Goal: Task Accomplishment & Management: Use online tool/utility

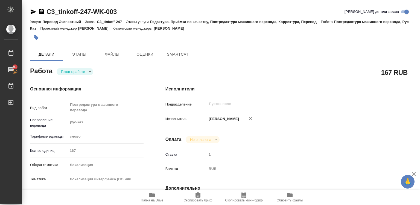
type textarea "x"
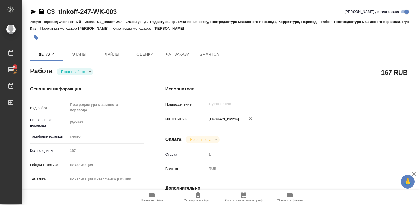
type textarea "x"
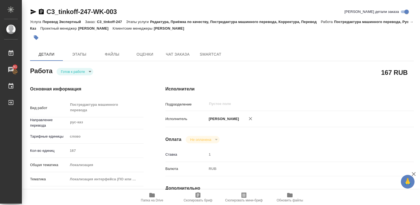
type textarea "x"
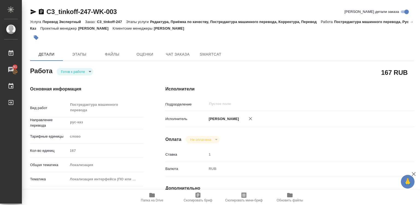
type textarea "x"
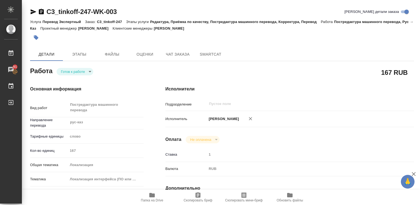
type textarea "x"
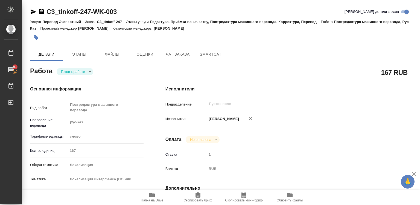
type textarea "x"
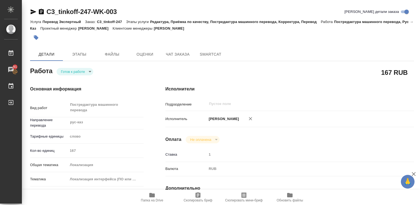
type textarea "x"
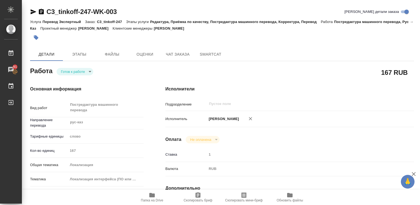
type textarea "x"
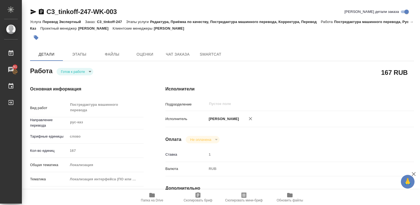
type textarea "x"
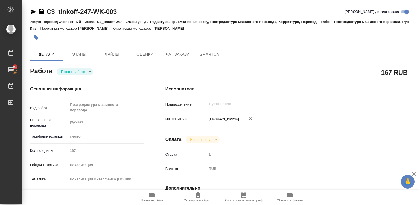
type textarea "x"
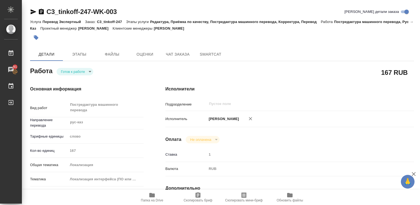
type textarea "x"
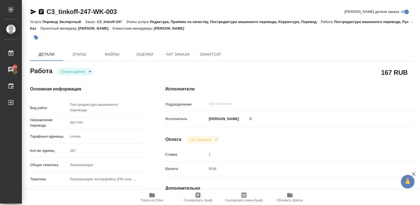
type textarea "x"
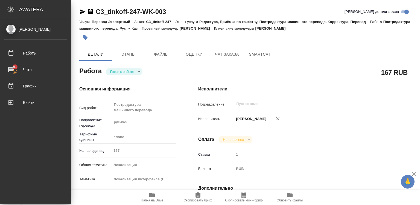
type textarea "x"
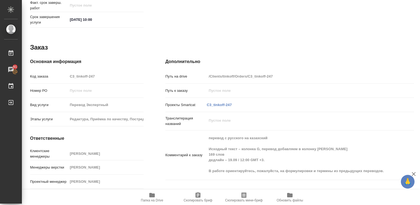
scroll to position [280, 0]
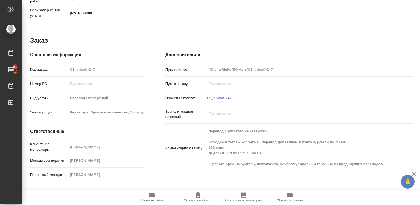
click at [414, 173] on icon "button" at bounding box center [414, 174] width 4 height 4
click at [417, 173] on div at bounding box center [418, 161] width 3 height 86
